Goal: Download file/media

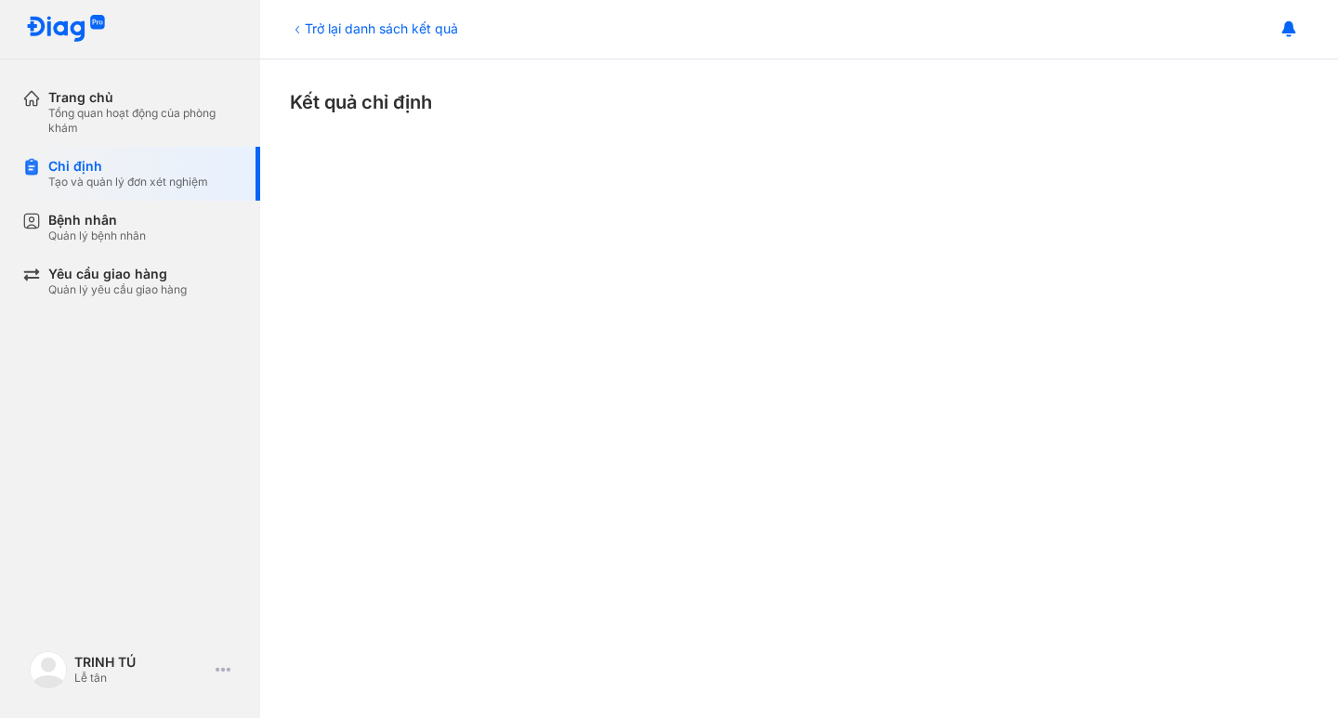
click at [330, 28] on div "Trở lại danh sách kết quả" at bounding box center [374, 29] width 168 height 20
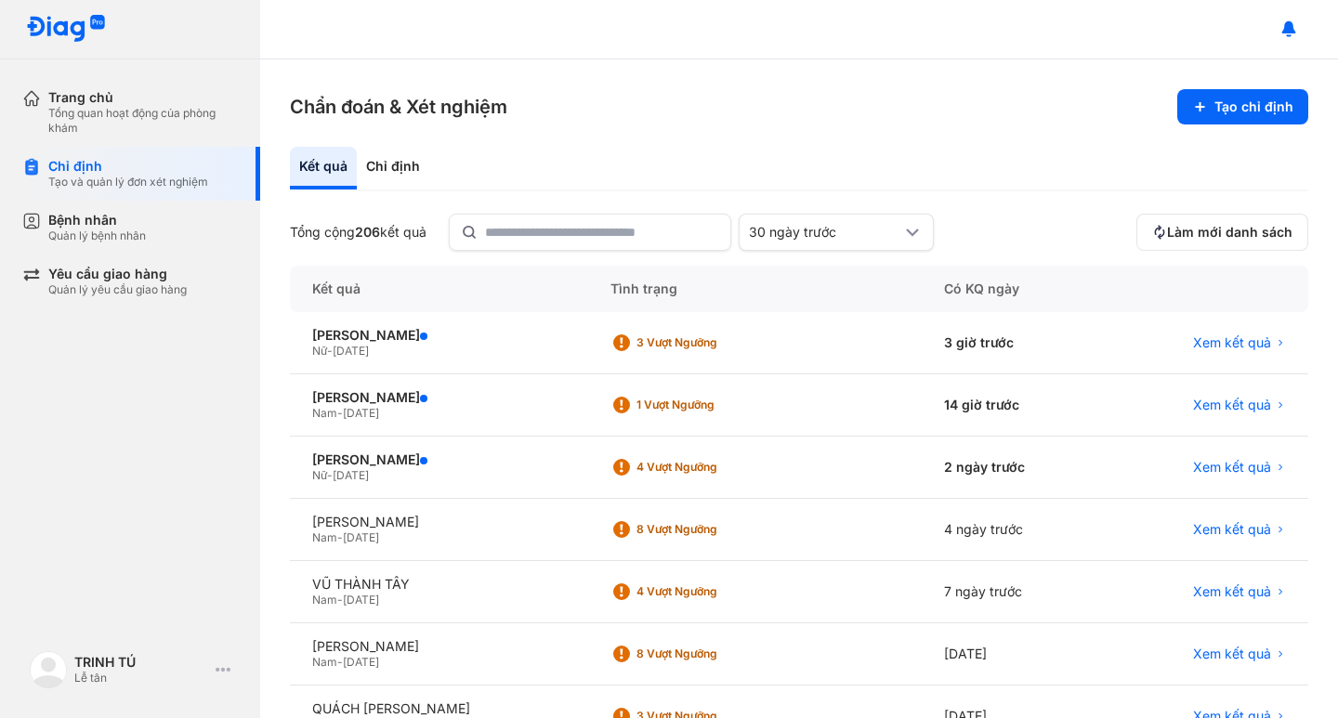
scroll to position [93, 0]
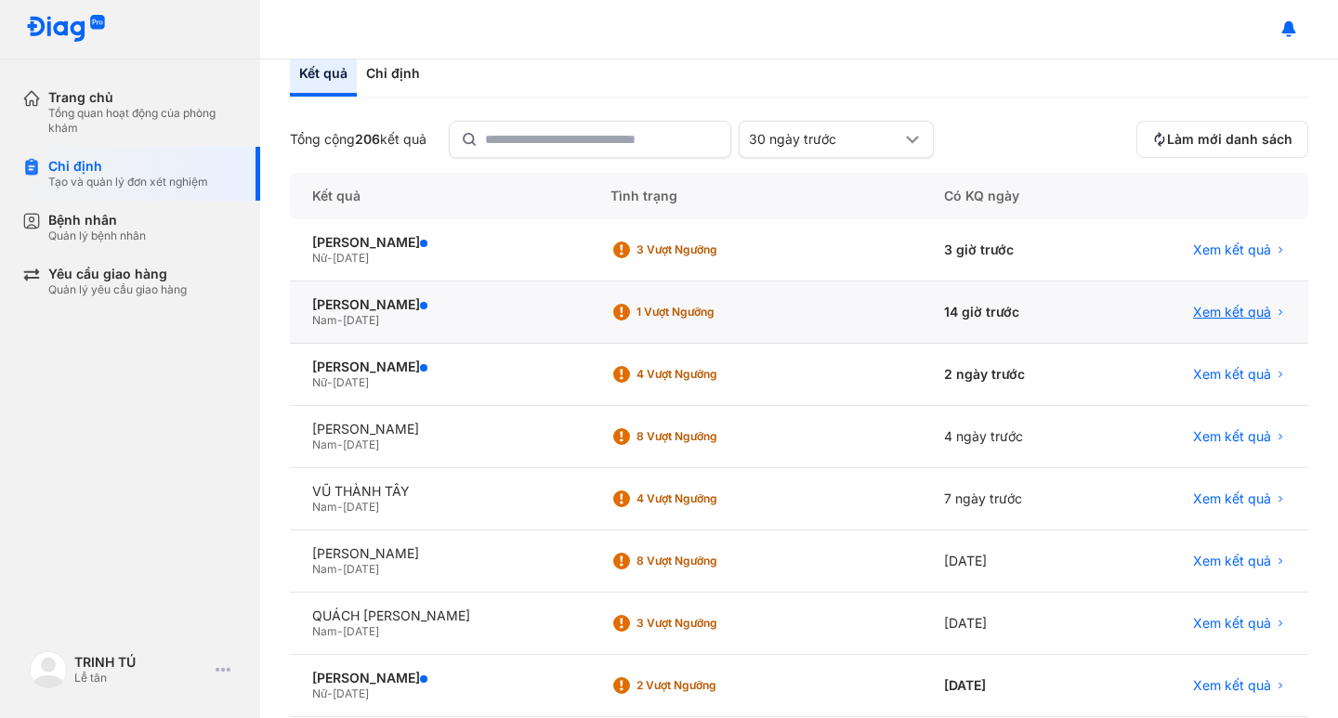
click at [1234, 317] on span "Xem kết quả" at bounding box center [1232, 312] width 78 height 17
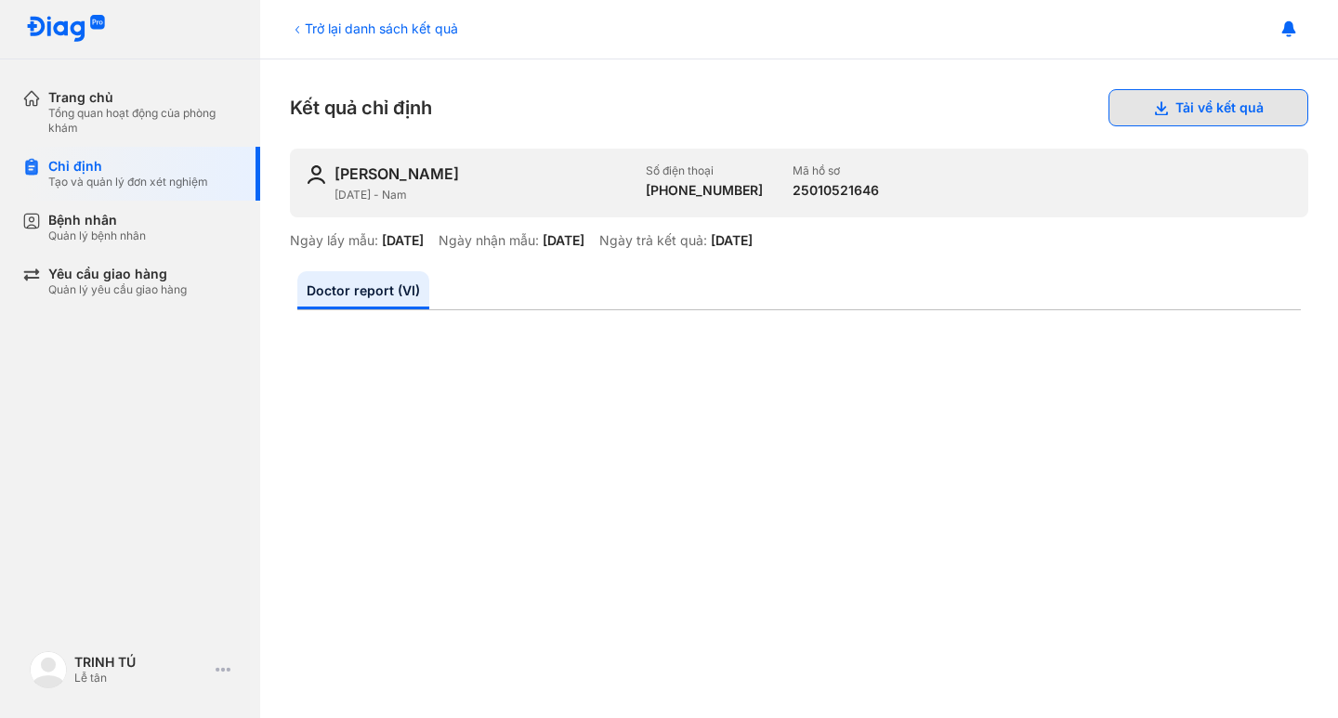
click at [1167, 112] on button "Tải về kết quả" at bounding box center [1208, 107] width 200 height 37
